Goal: Task Accomplishment & Management: Manage account settings

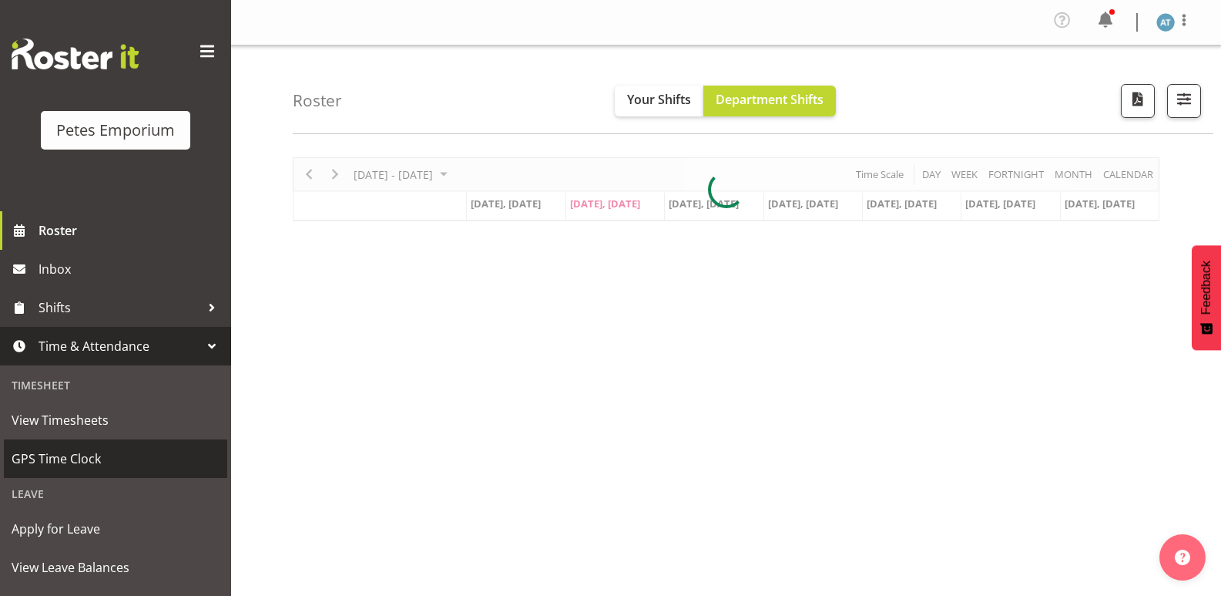
click at [156, 475] on link "GPS Time Clock" at bounding box center [115, 458] width 223 height 39
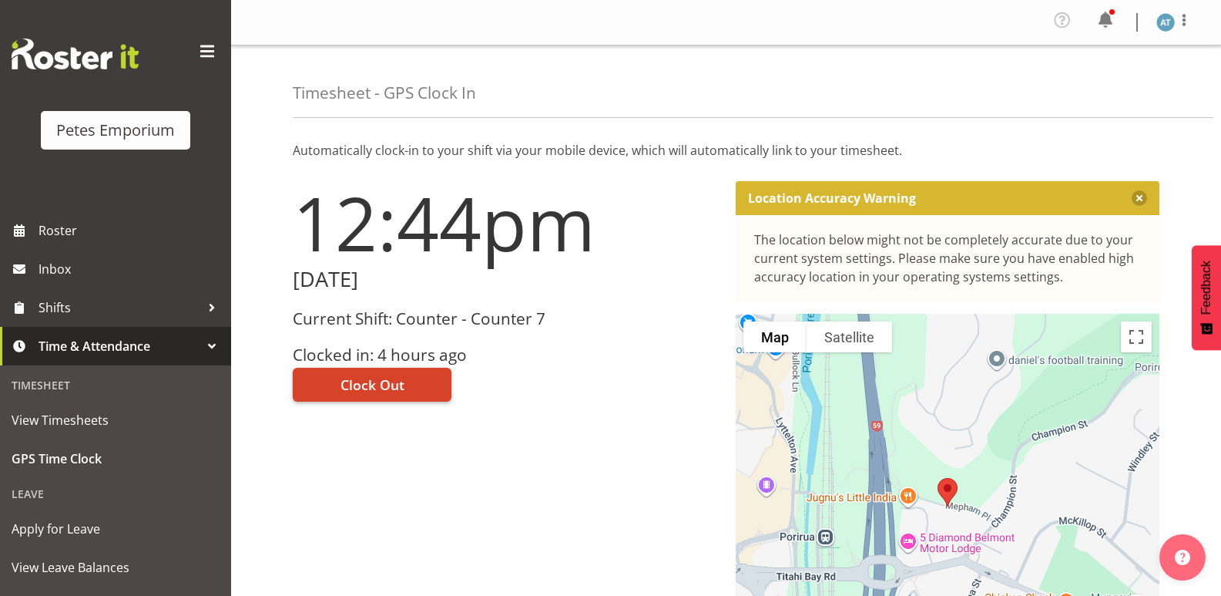
click at [398, 372] on button "Clock Out" at bounding box center [372, 385] width 159 height 34
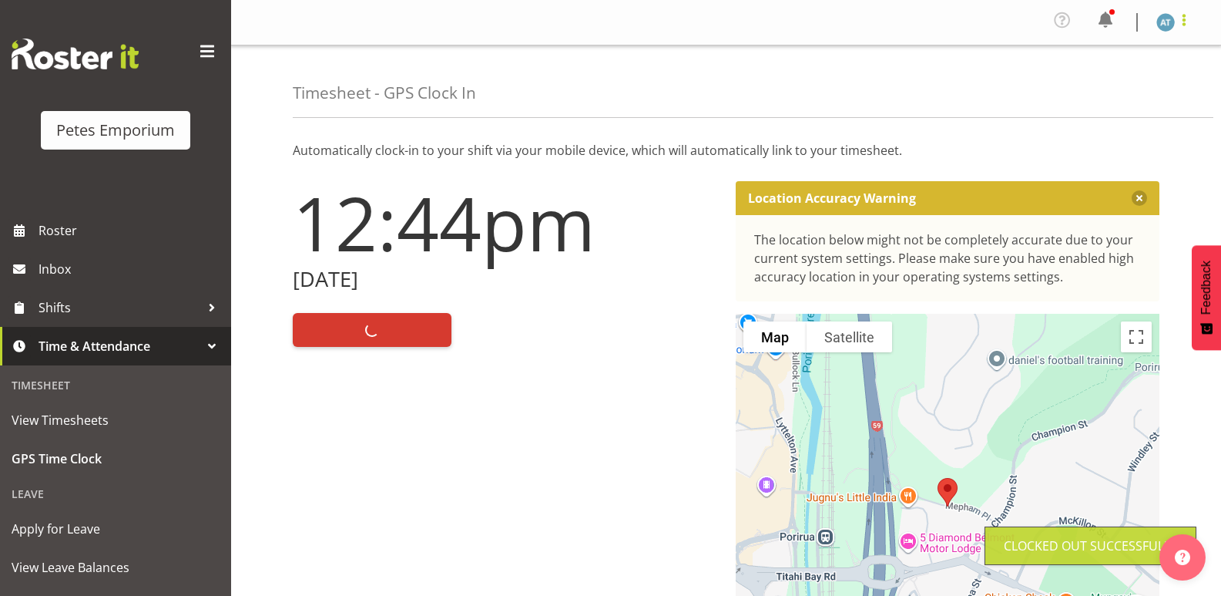
click at [1191, 18] on span at bounding box center [1184, 20] width 18 height 18
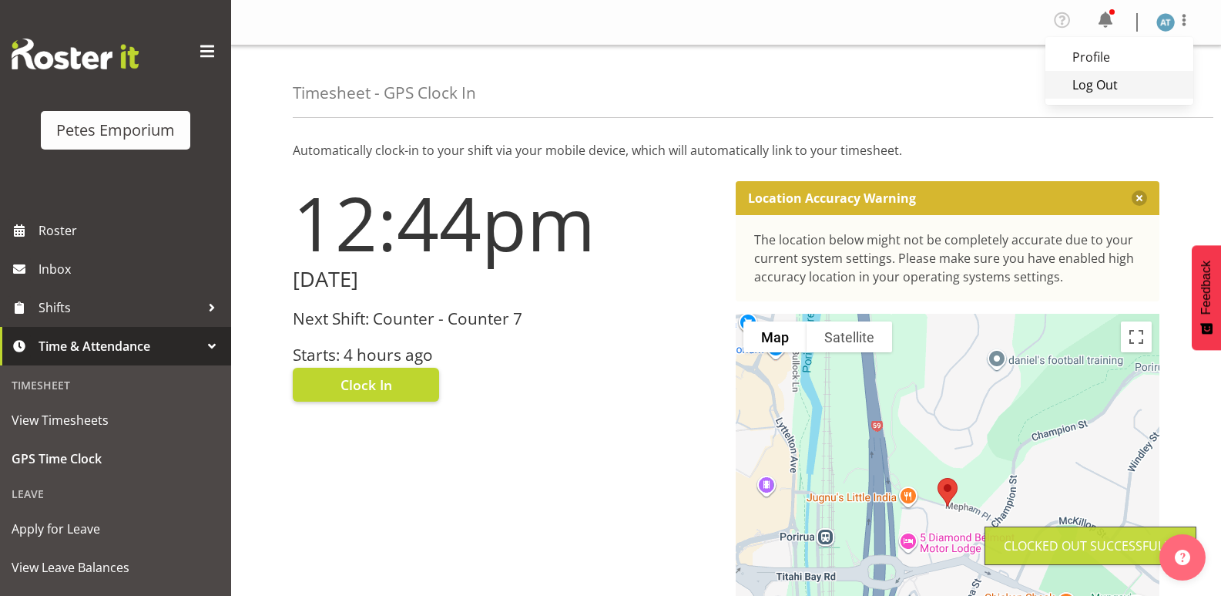
click at [1134, 92] on link "Log Out" at bounding box center [1120, 85] width 148 height 28
